Goal: Find specific page/section: Find specific page/section

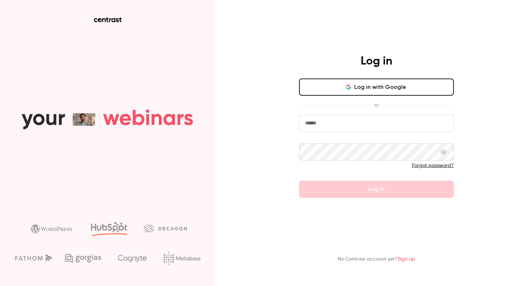
click at [373, 85] on button "Log in with Google" at bounding box center [376, 87] width 155 height 17
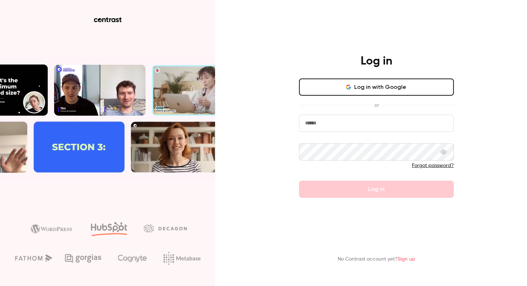
click at [350, 90] on button "Log in with Google" at bounding box center [376, 87] width 155 height 17
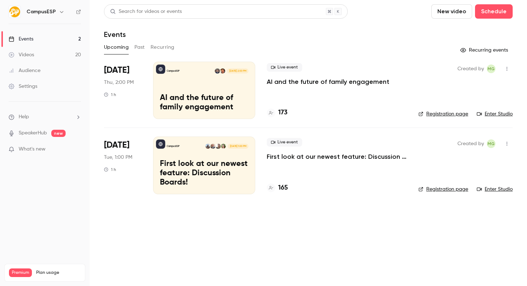
click at [52, 10] on h6 "CampusESP" at bounding box center [41, 11] width 29 height 7
click at [59, 13] on icon "button" at bounding box center [62, 12] width 6 height 6
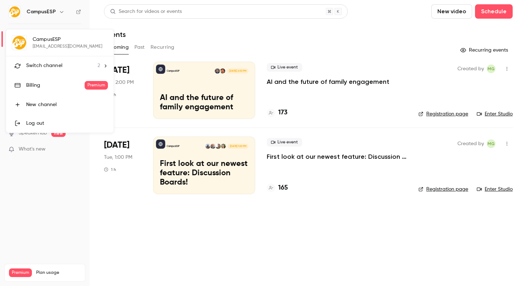
click at [67, 63] on div "Switch channel 2" at bounding box center [63, 66] width 74 height 8
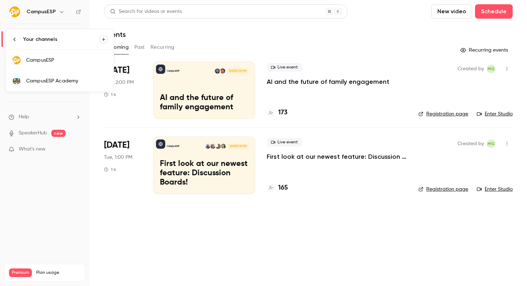
click at [70, 82] on div "CampusESP Academy" at bounding box center [67, 80] width 82 height 7
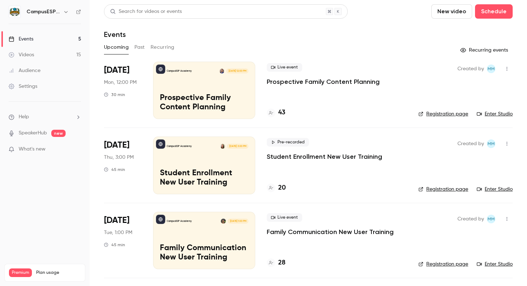
click at [283, 113] on h4 "43" at bounding box center [281, 113] width 7 height 10
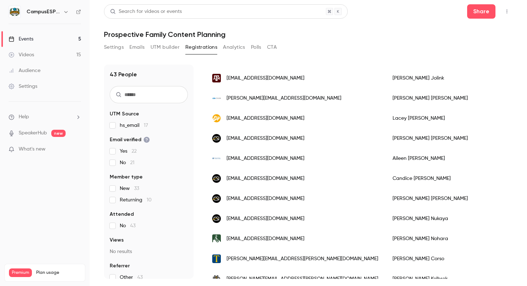
scroll to position [717, 0]
